Goal: Task Accomplishment & Management: Complete application form

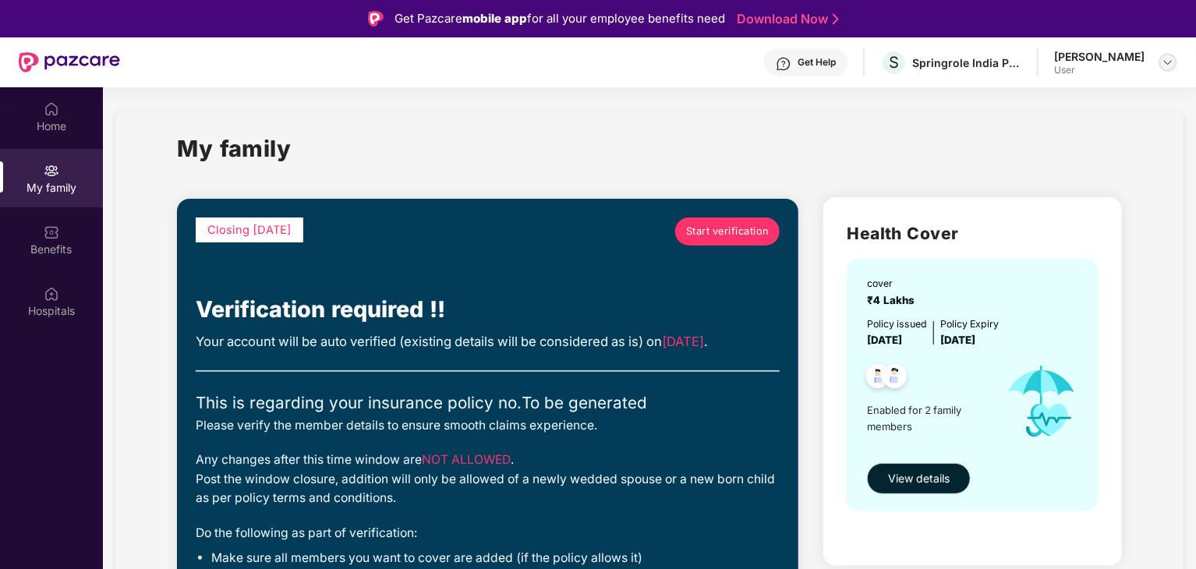
click at [1164, 65] on img at bounding box center [1167, 62] width 12 height 12
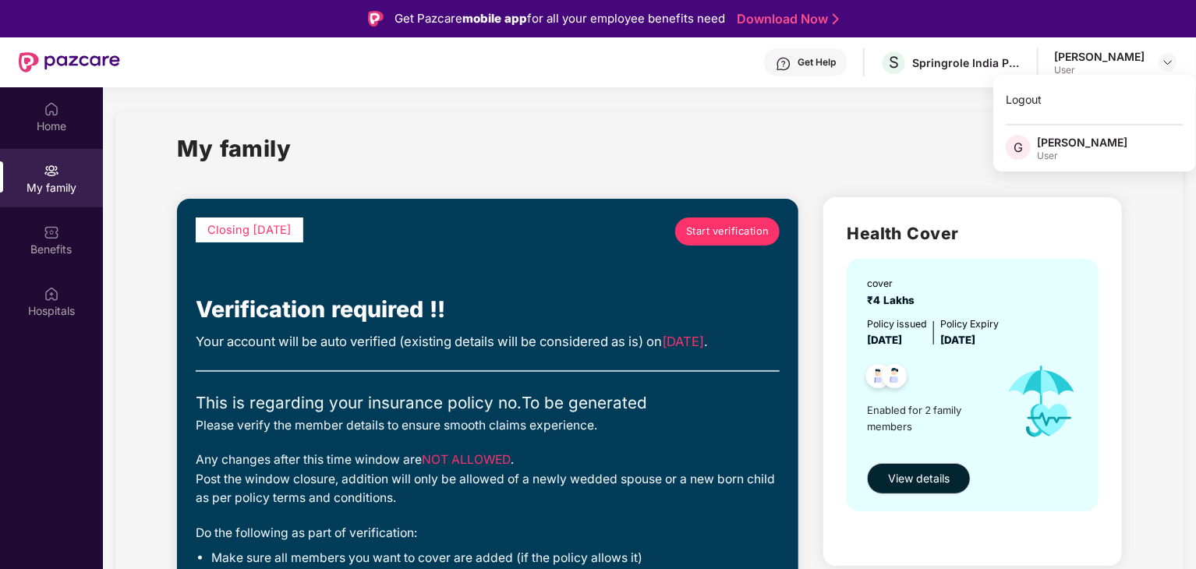
click at [1041, 144] on div "[PERSON_NAME]" at bounding box center [1082, 142] width 90 height 15
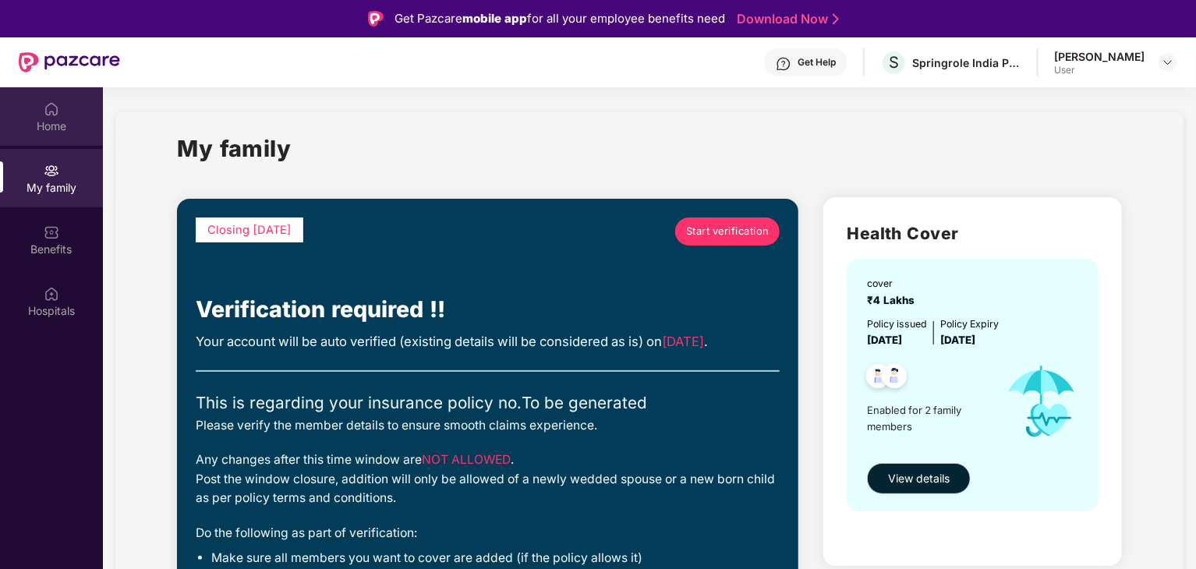
click at [51, 125] on div "Home" at bounding box center [51, 126] width 103 height 16
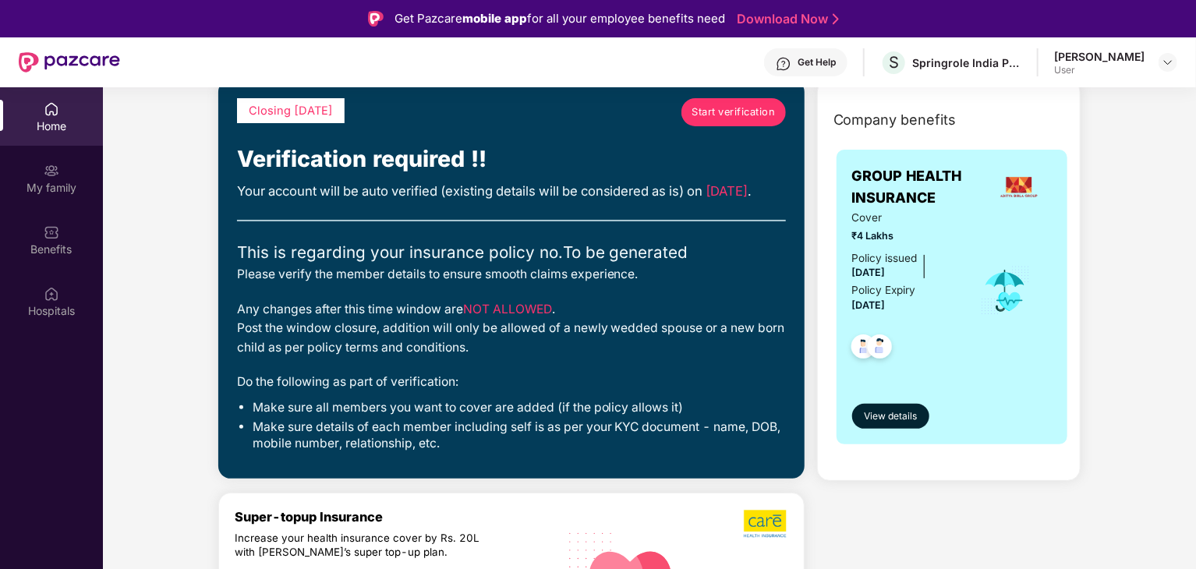
scroll to position [78, 0]
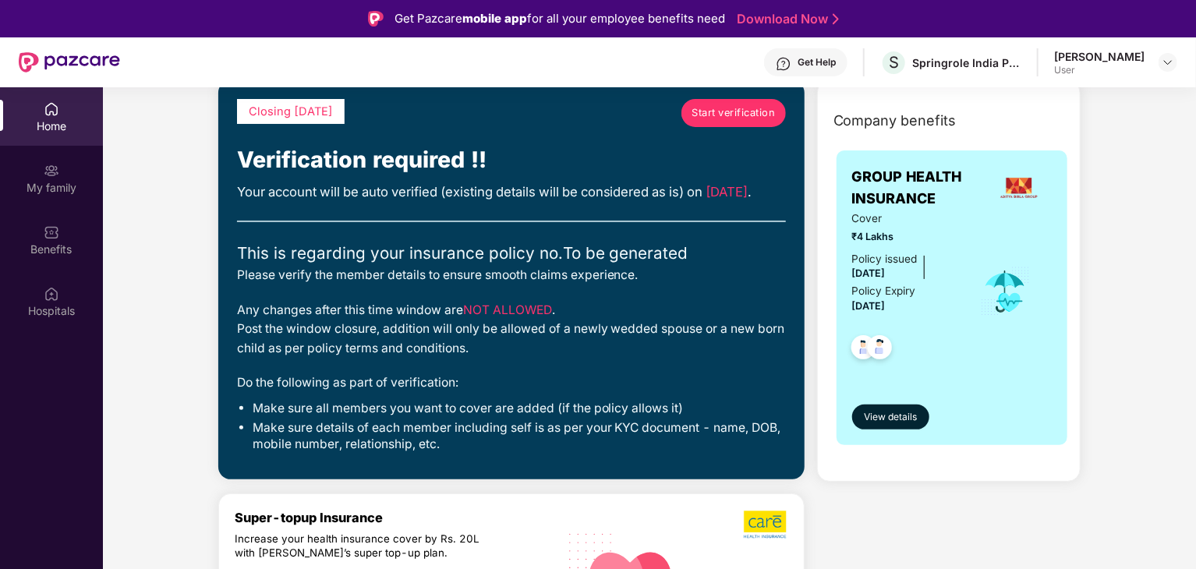
click at [719, 116] on span "Start verification" at bounding box center [732, 113] width 83 height 16
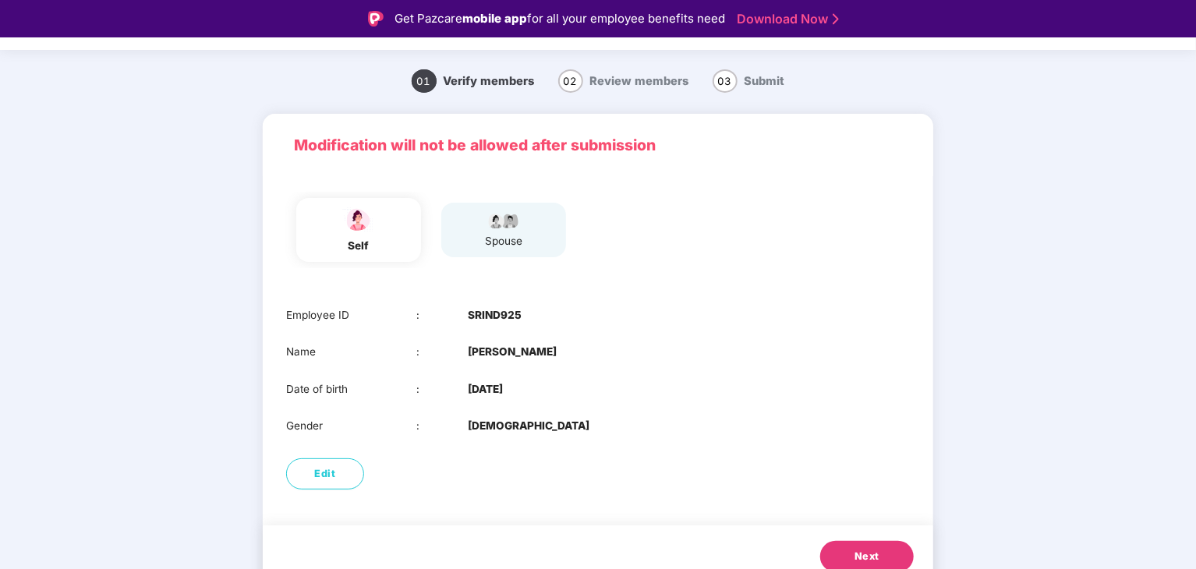
scroll to position [52, 0]
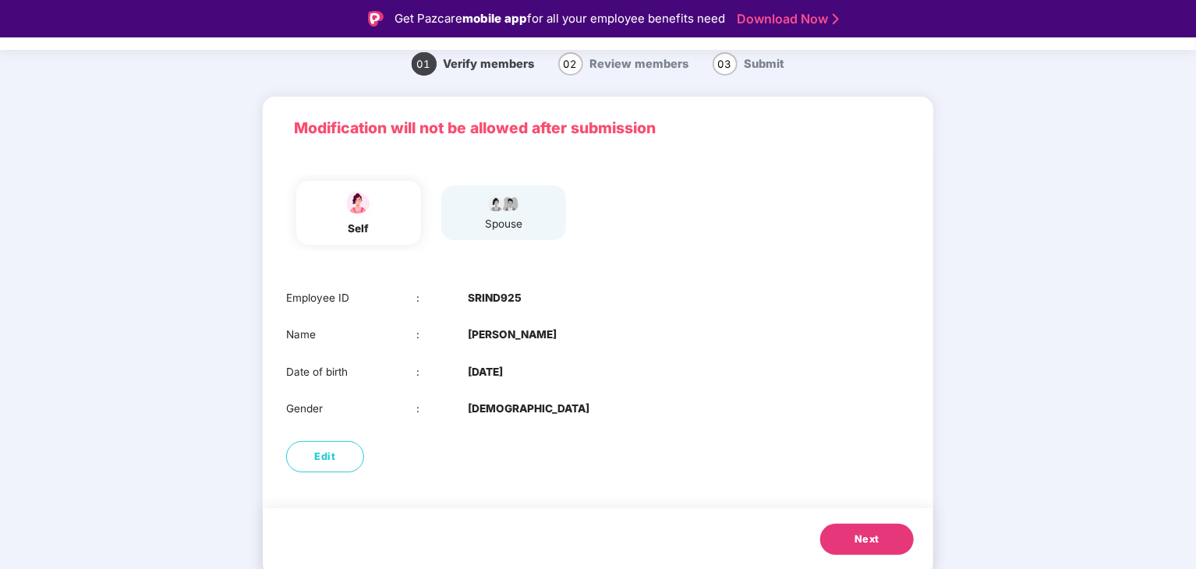
click at [861, 530] on button "Next" at bounding box center [867, 539] width 94 height 31
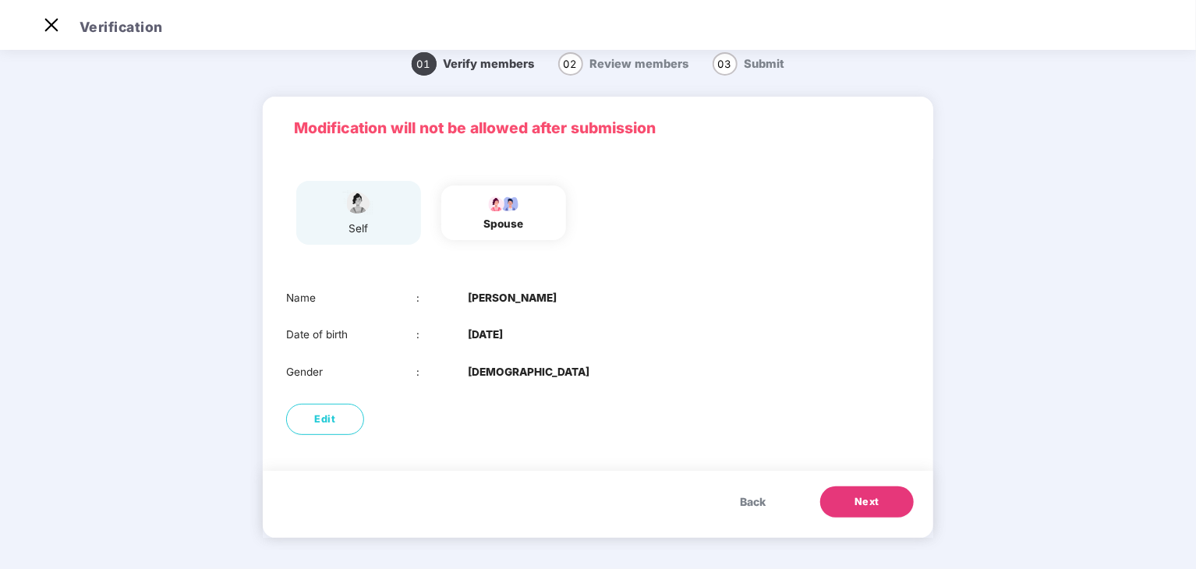
scroll to position [16, 0]
click at [321, 420] on span "Edit" at bounding box center [325, 420] width 21 height 16
select select "****"
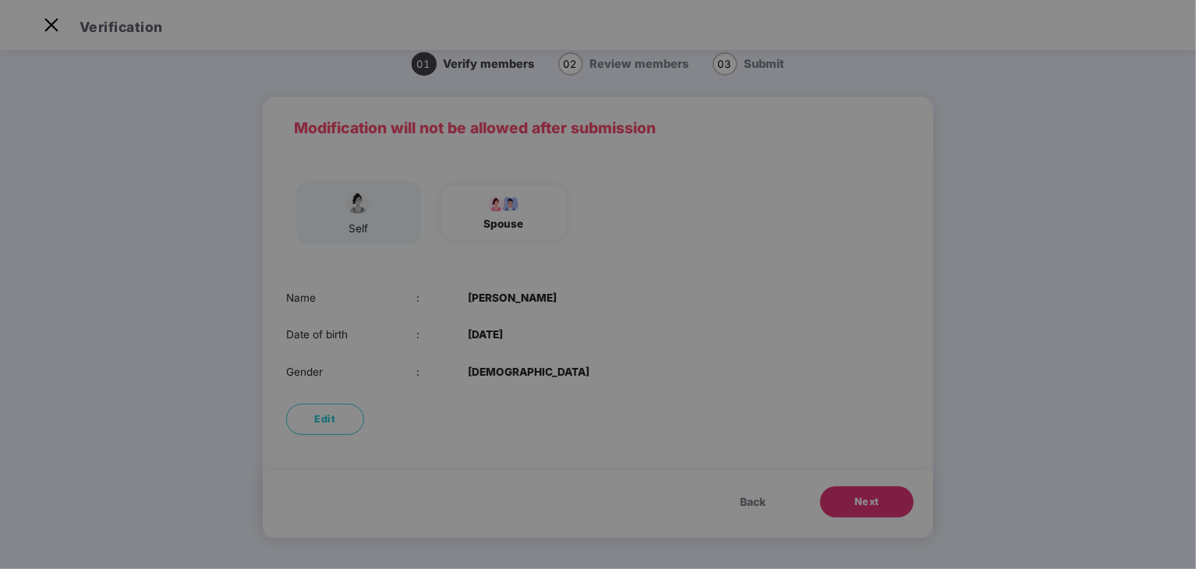
scroll to position [0, 0]
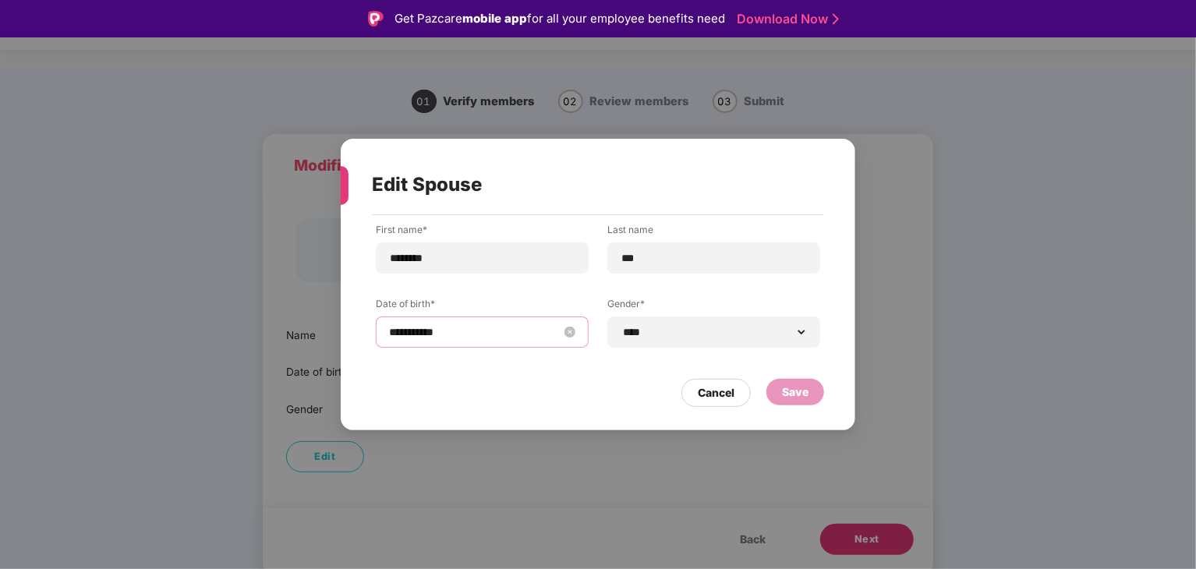
click at [391, 331] on input "**********" at bounding box center [474, 331] width 171 height 17
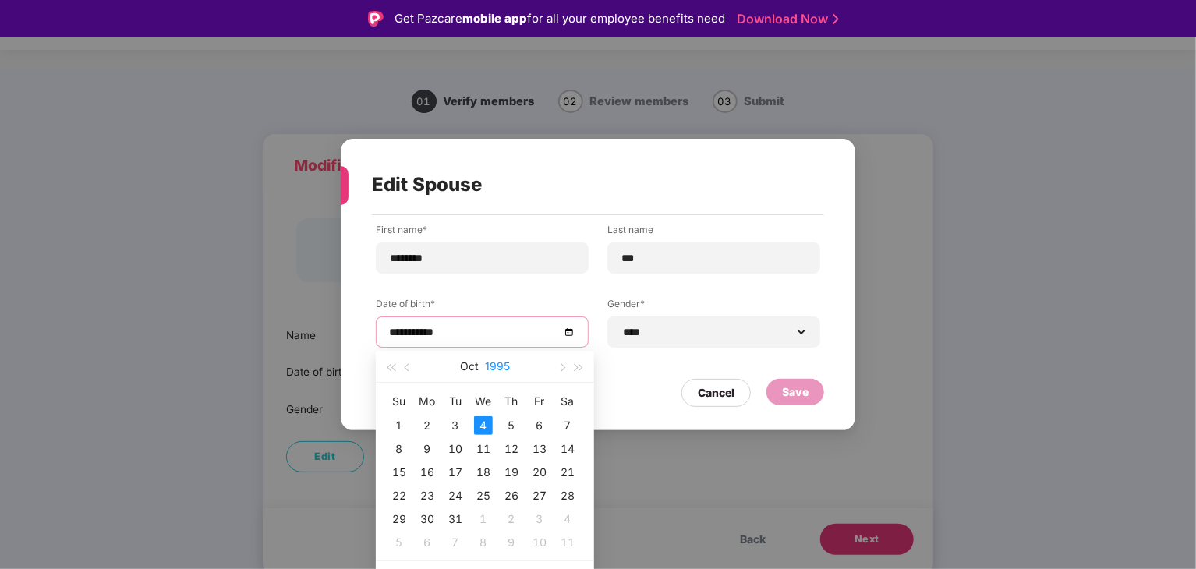
click at [499, 369] on button "1995" at bounding box center [497, 366] width 25 height 31
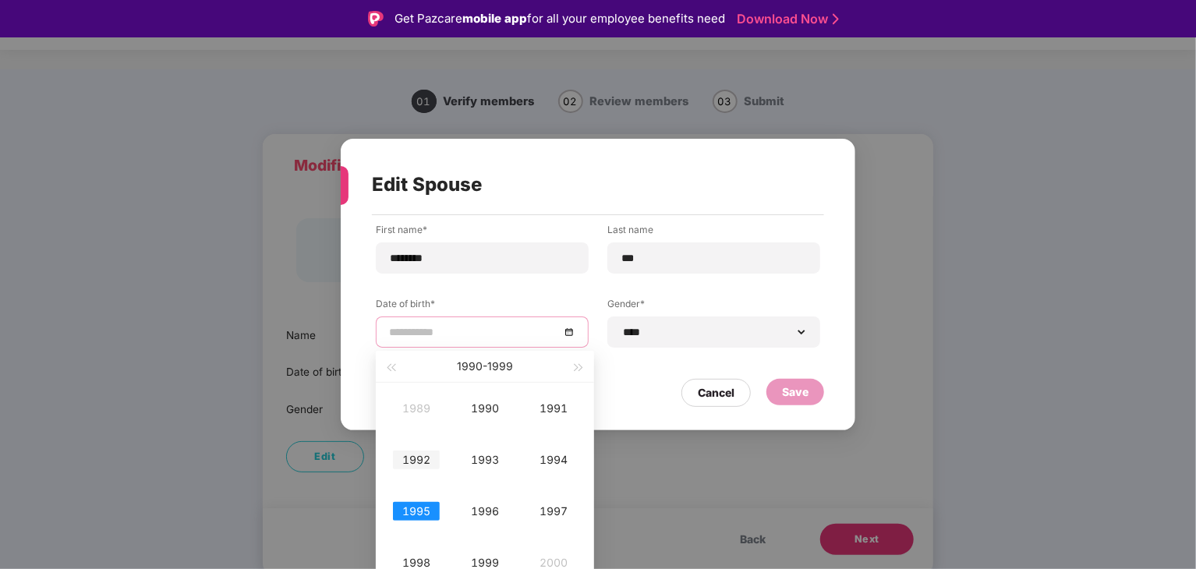
click at [430, 454] on div "1992" at bounding box center [416, 460] width 47 height 19
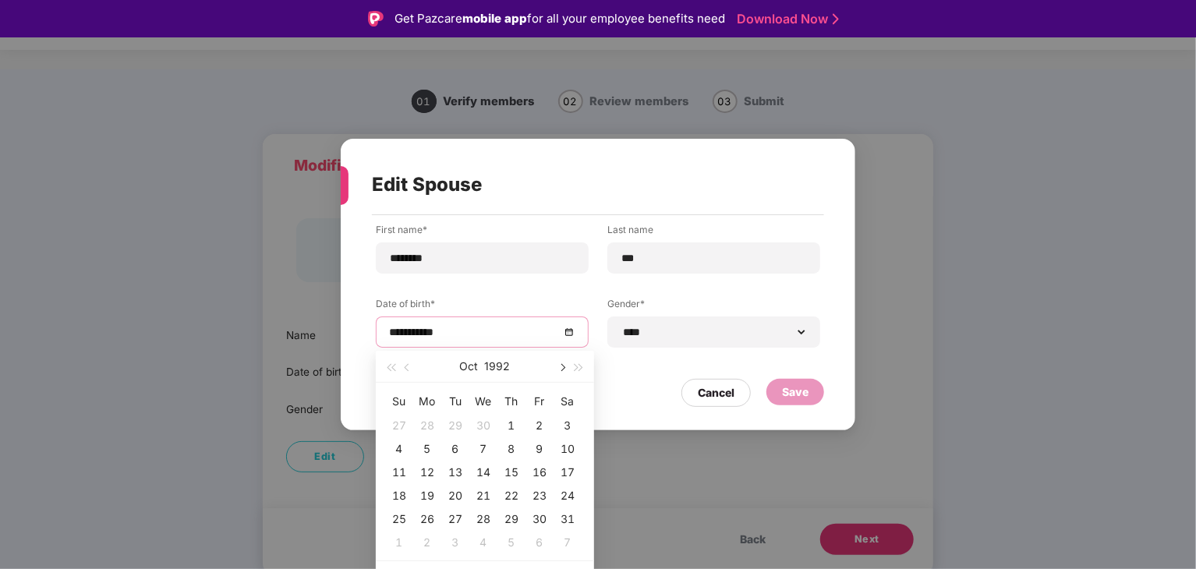
click at [558, 370] on button "button" at bounding box center [561, 366] width 17 height 31
type input "**********"
click at [505, 497] on div "24" at bounding box center [511, 495] width 19 height 19
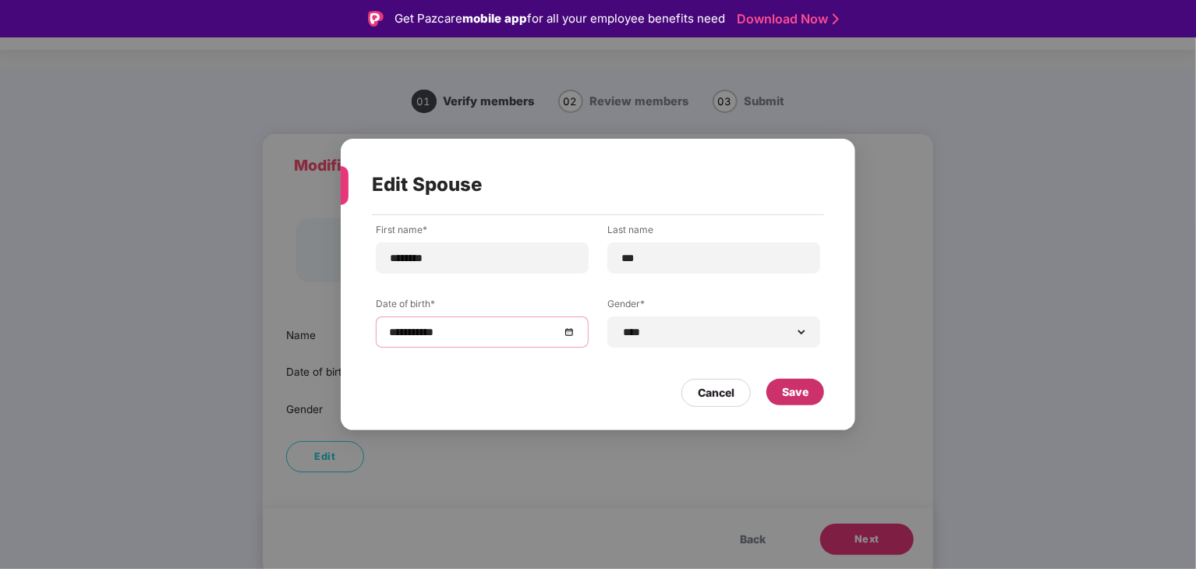
click at [807, 394] on div "Save" at bounding box center [795, 392] width 27 height 17
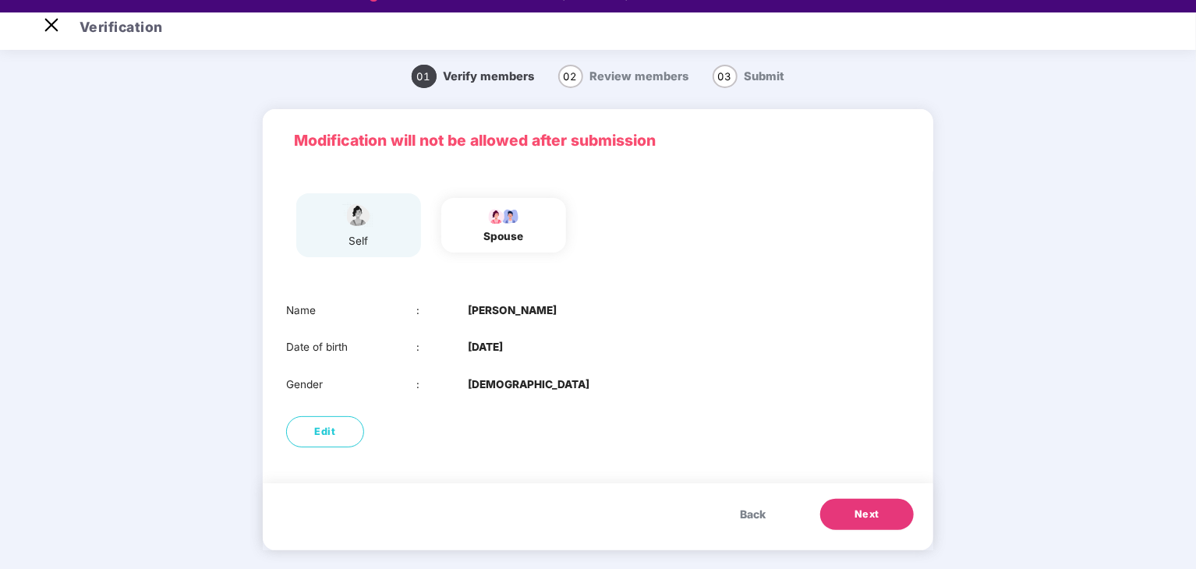
scroll to position [37, 0]
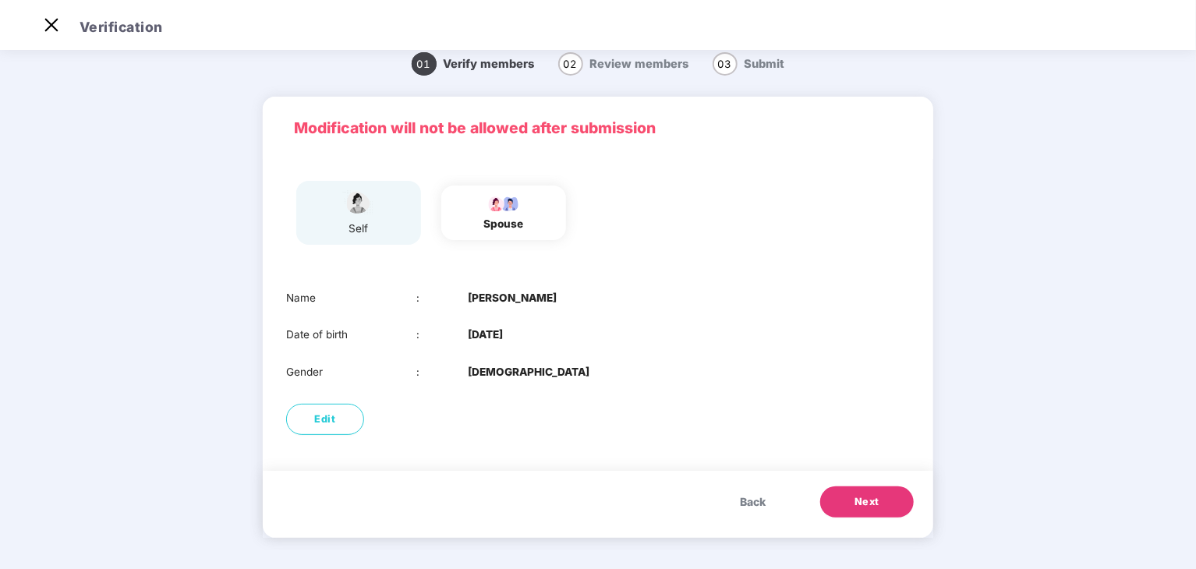
click at [862, 497] on span "Next" at bounding box center [866, 502] width 25 height 16
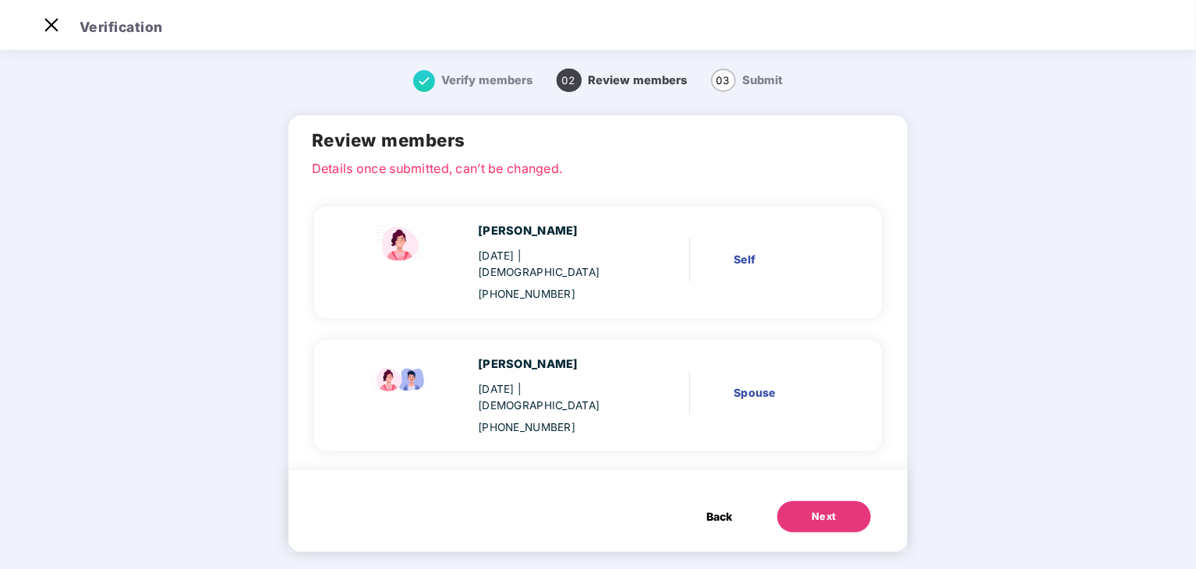
click at [733, 501] on button "Back" at bounding box center [719, 516] width 57 height 31
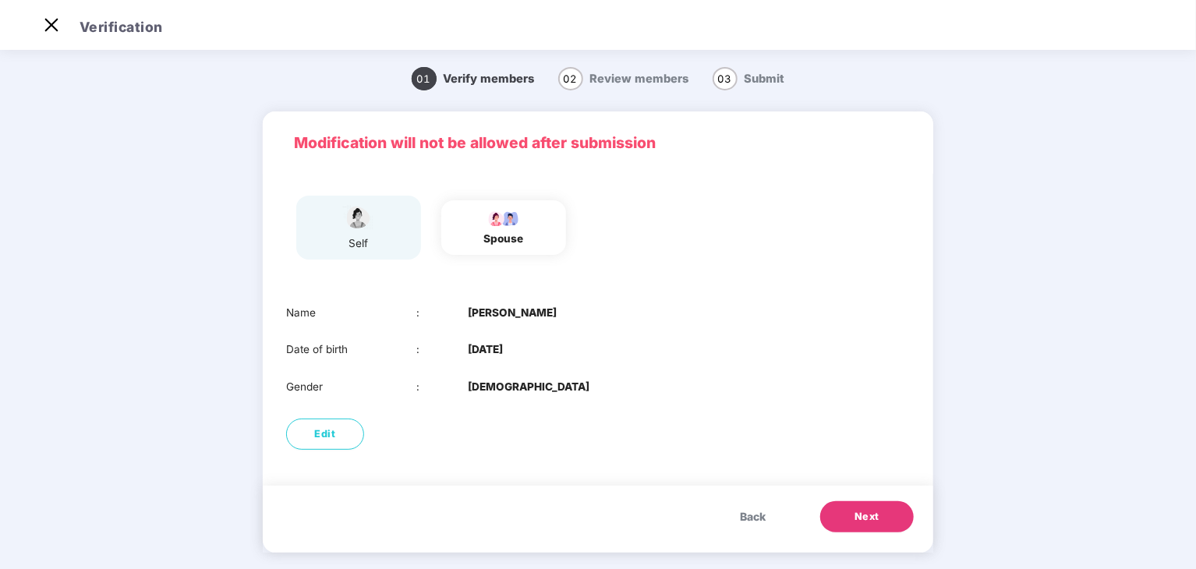
click at [752, 514] on span "Back" at bounding box center [753, 516] width 26 height 17
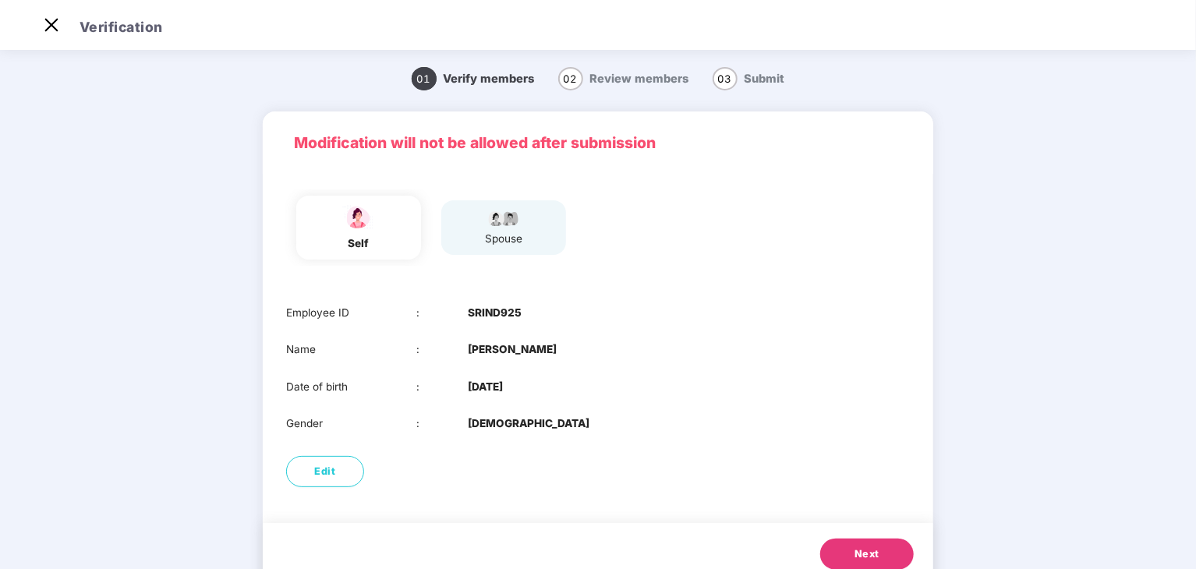
click at [652, 80] on span "Review members" at bounding box center [639, 79] width 99 height 14
click at [848, 558] on button "Next" at bounding box center [867, 554] width 94 height 31
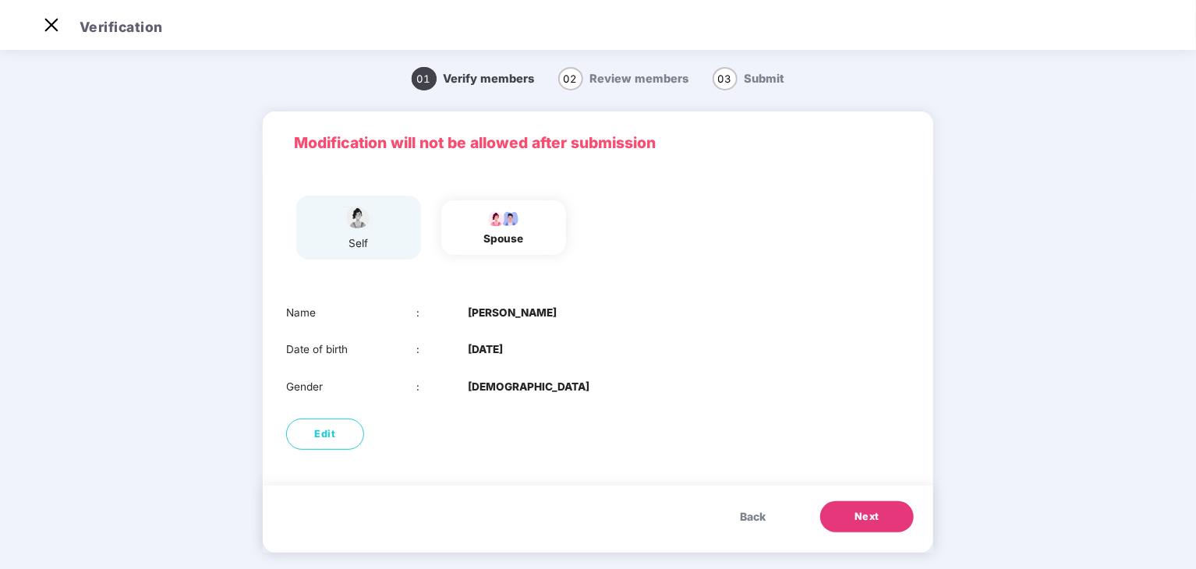
click at [769, 518] on button "Back" at bounding box center [752, 516] width 57 height 31
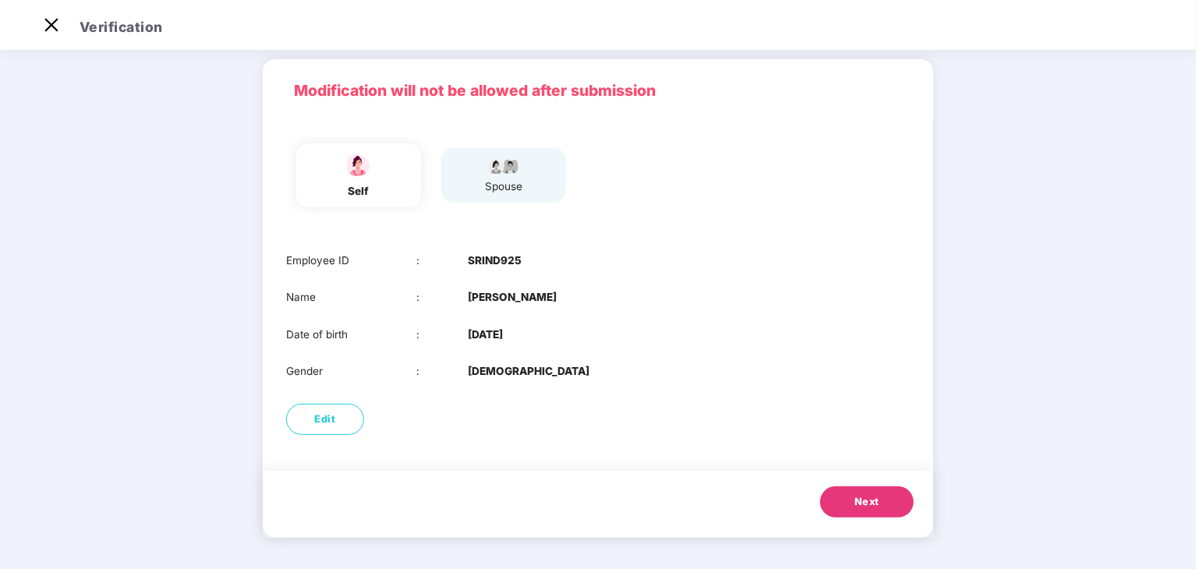
click at [879, 493] on button "Next" at bounding box center [867, 501] width 94 height 31
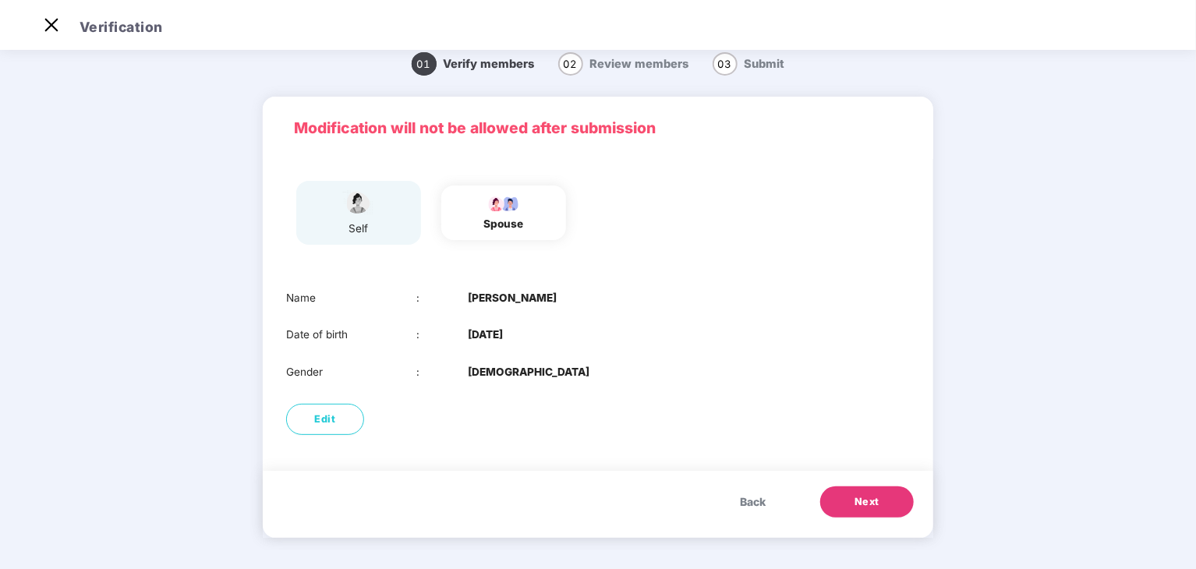
scroll to position [16, 0]
click at [879, 493] on button "Next" at bounding box center [867, 501] width 94 height 31
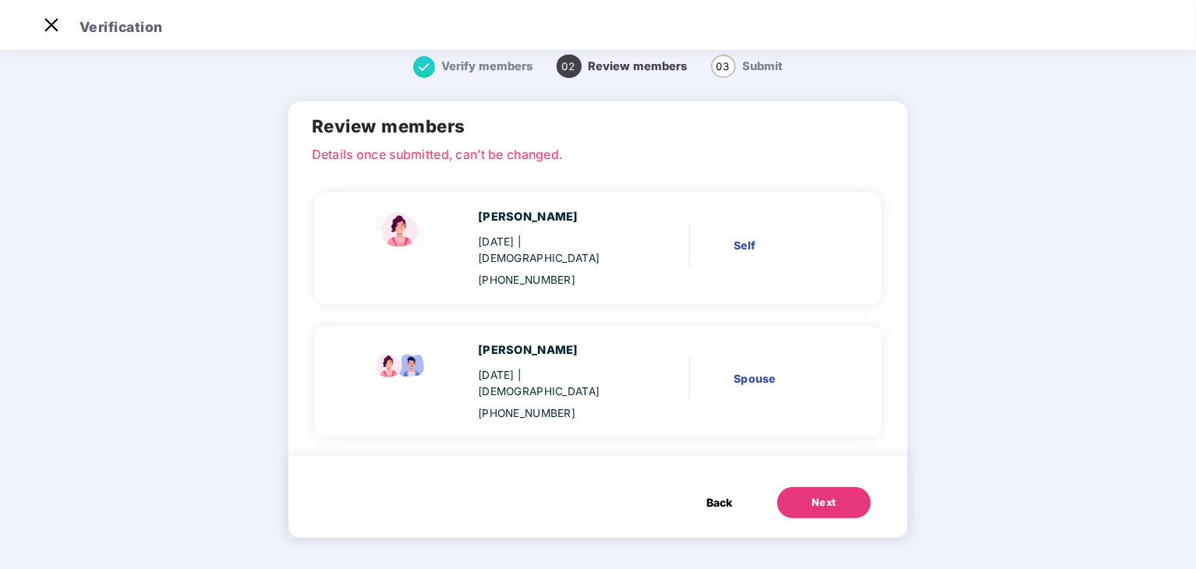
scroll to position [0, 0]
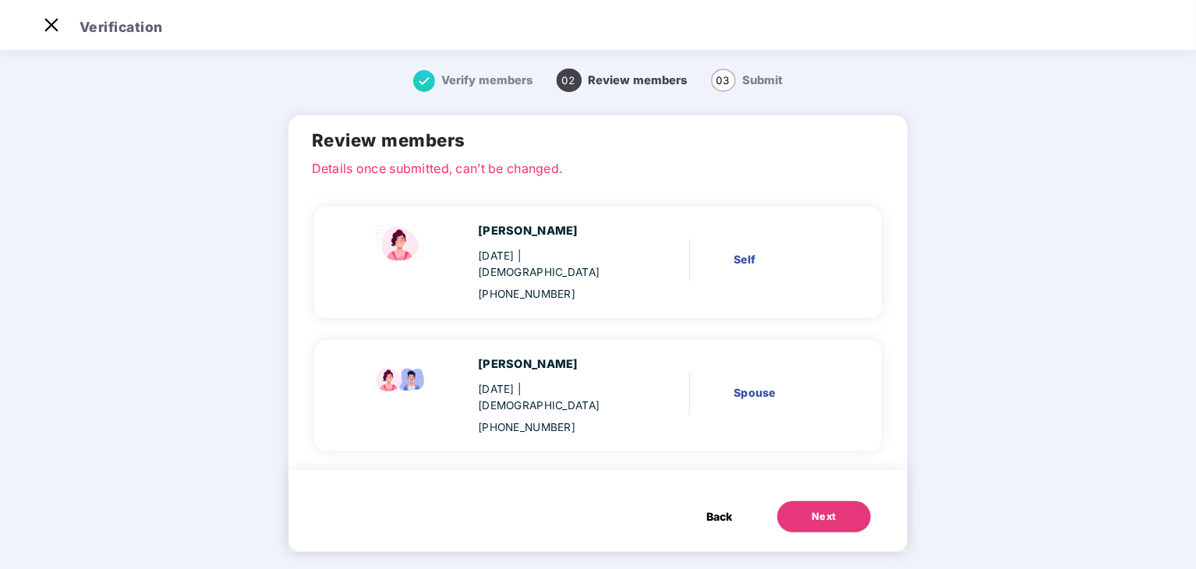
click at [840, 500] on div "Back Next" at bounding box center [598, 511] width 620 height 82
click at [833, 501] on button "Next" at bounding box center [824, 516] width 94 height 31
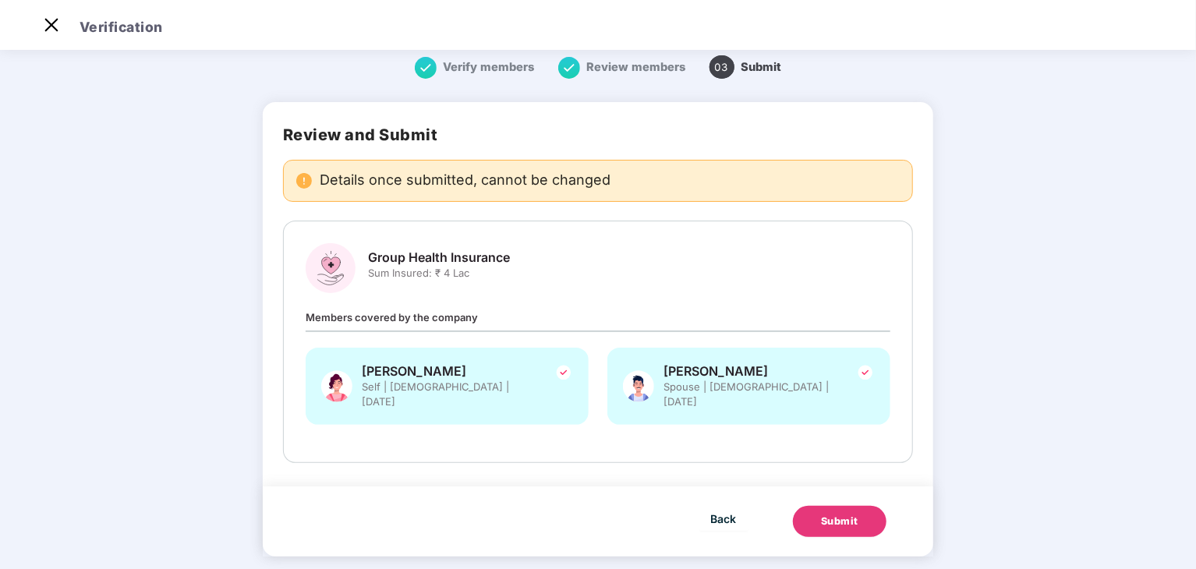
scroll to position [16, 0]
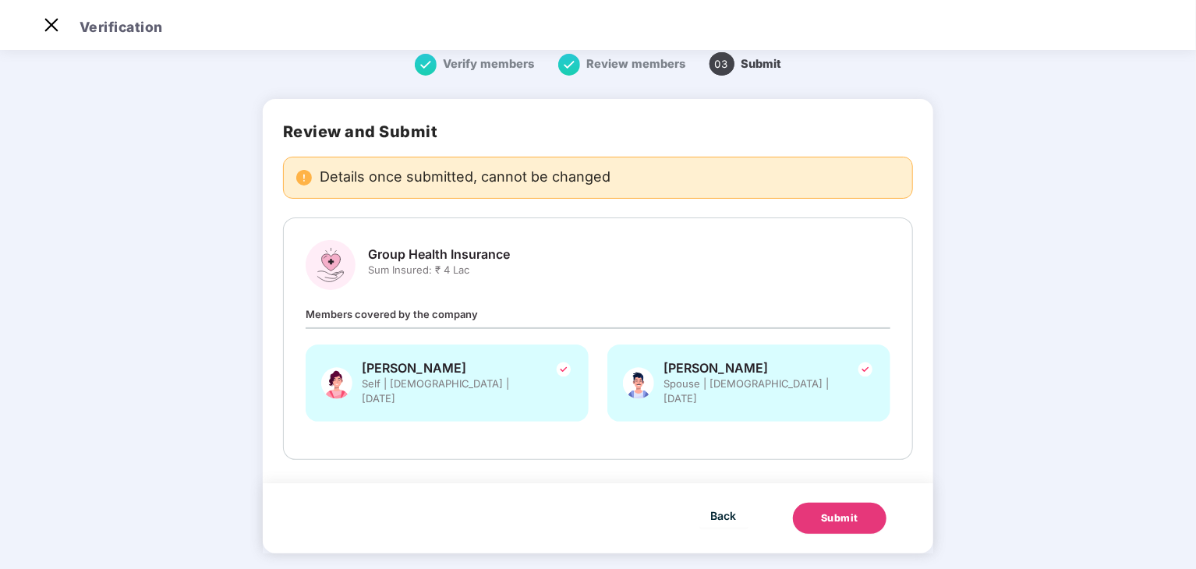
click at [857, 503] on button "Submit" at bounding box center [840, 518] width 94 height 31
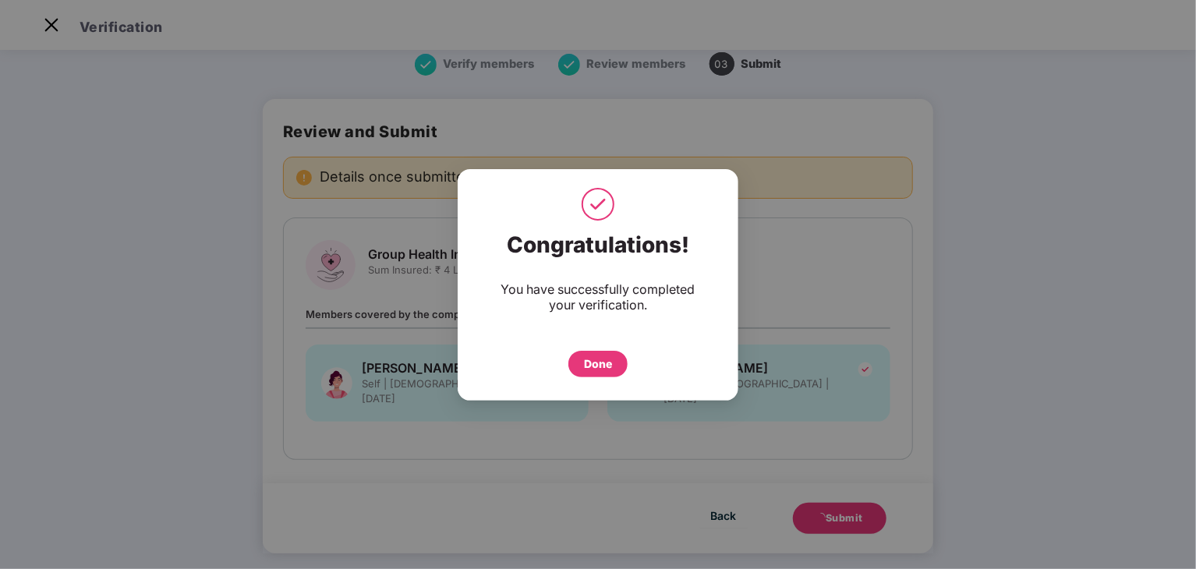
click at [629, 369] on div "Done" at bounding box center [598, 360] width 218 height 34
click at [614, 366] on div "Done" at bounding box center [597, 364] width 59 height 27
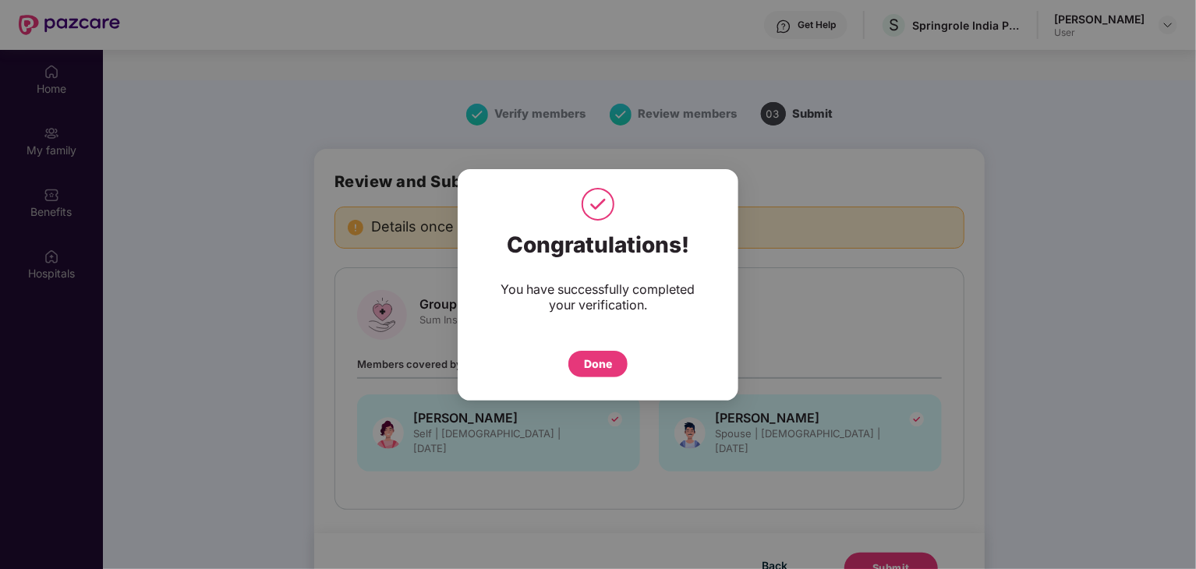
scroll to position [87, 0]
